Goal: Task Accomplishment & Management: Use online tool/utility

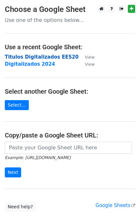
click at [42, 56] on strong "Titulos Digitalizados EES20" at bounding box center [42, 57] width 74 height 6
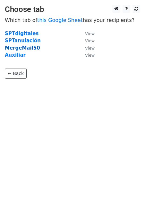
click at [25, 46] on strong "MergeMail50" at bounding box center [22, 48] width 35 height 6
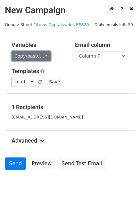
click at [33, 56] on link "Copy/paste..." at bounding box center [31, 56] width 39 height 10
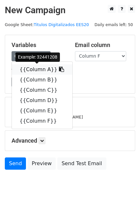
click at [36, 67] on link "{{Column A}}" at bounding box center [42, 69] width 61 height 10
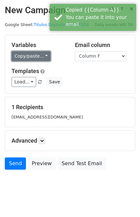
click at [27, 58] on link "Copy/paste..." at bounding box center [31, 56] width 39 height 10
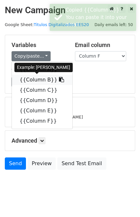
click at [32, 79] on link "{{Column B}}" at bounding box center [42, 80] width 61 height 10
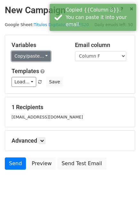
click at [26, 52] on link "Copy/paste..." at bounding box center [31, 56] width 39 height 10
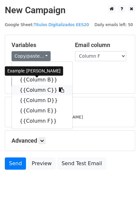
click at [28, 90] on link "{{Column C}}" at bounding box center [42, 90] width 61 height 10
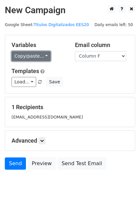
click at [25, 57] on link "Copy/paste..." at bounding box center [31, 56] width 39 height 10
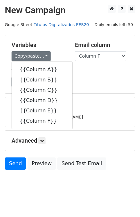
click at [45, 24] on link "Titulos Digitalizados EES20" at bounding box center [61, 24] width 55 height 5
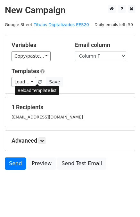
click at [38, 81] on span at bounding box center [40, 82] width 4 height 4
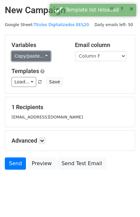
click at [39, 55] on link "Copy/paste..." at bounding box center [31, 56] width 39 height 10
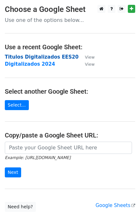
click at [34, 58] on strong "Titulos Digitalizados EES20" at bounding box center [42, 57] width 74 height 6
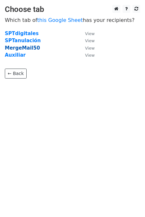
click at [27, 47] on strong "MergeMail50" at bounding box center [22, 48] width 35 height 6
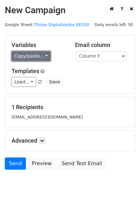
click at [40, 55] on link "Copy/paste..." at bounding box center [31, 56] width 39 height 10
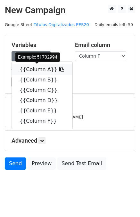
click at [40, 68] on link "{{Column A}}" at bounding box center [42, 69] width 61 height 10
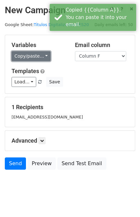
click at [36, 54] on link "Copy/paste..." at bounding box center [31, 56] width 39 height 10
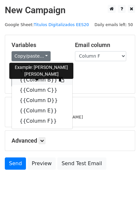
click at [33, 80] on link "{{Column B}}" at bounding box center [42, 80] width 61 height 10
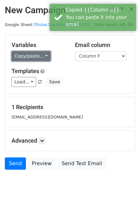
click at [39, 57] on link "Copy/paste..." at bounding box center [31, 56] width 39 height 10
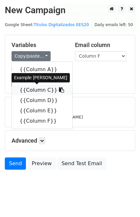
click at [35, 89] on link "{{Column C}}" at bounding box center [42, 90] width 61 height 10
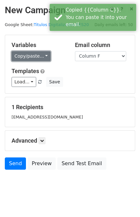
click at [32, 59] on link "Copy/paste..." at bounding box center [31, 56] width 39 height 10
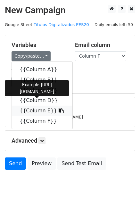
click at [36, 111] on link "{{Column E}}" at bounding box center [42, 110] width 61 height 10
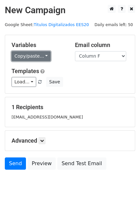
click at [33, 57] on link "Copy/paste..." at bounding box center [31, 56] width 39 height 10
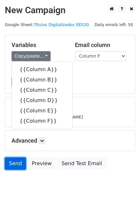
click at [15, 163] on link "Send" at bounding box center [15, 163] width 21 height 12
